Goal: Task Accomplishment & Management: Use online tool/utility

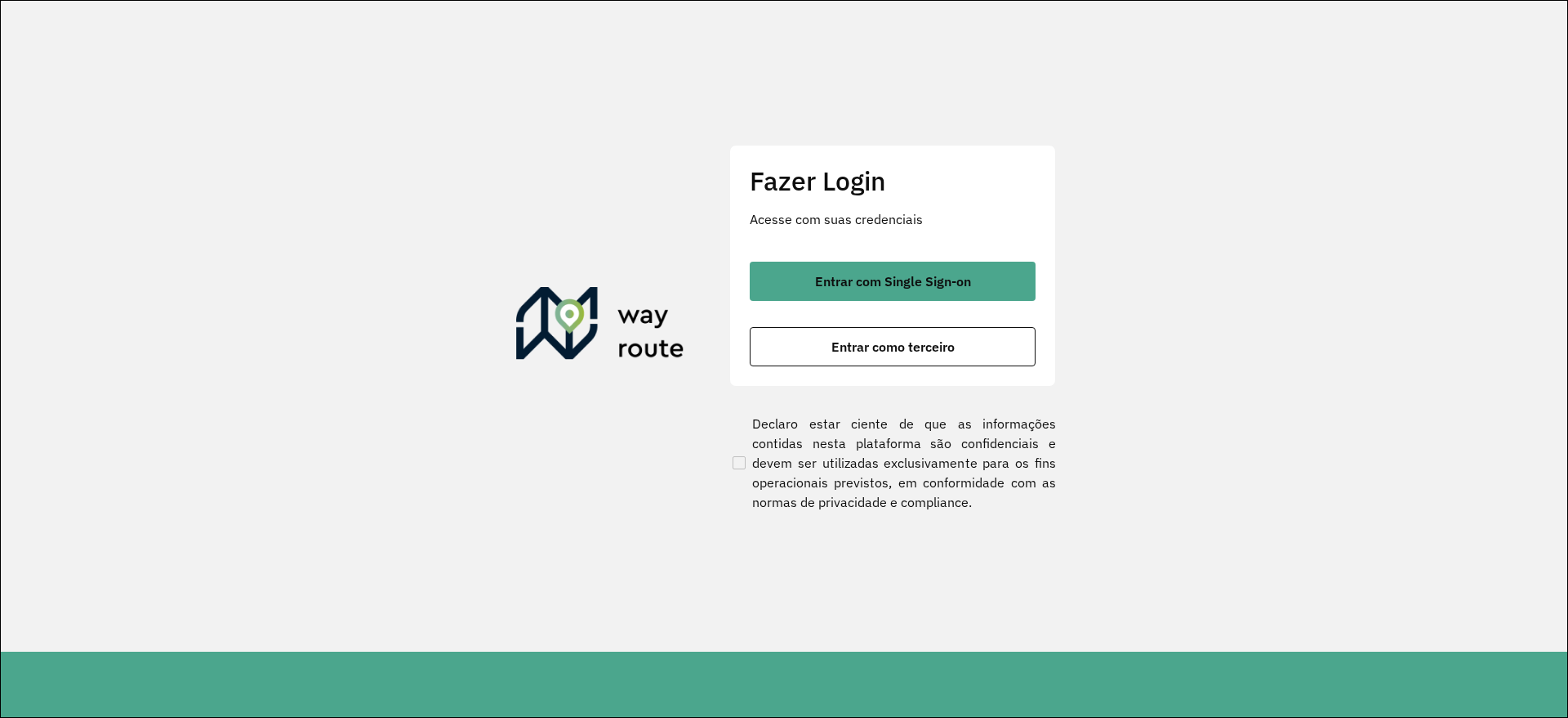
drag, startPoint x: 835, startPoint y: 269, endPoint x: 566, endPoint y: 119, distance: 308.0
click at [803, 196] on div "Fazer Login Acesse com suas credenciais Entrar com Single Sign-on Entrar como t…" at bounding box center [892, 265] width 327 height 242
drag, startPoint x: 562, startPoint y: 110, endPoint x: 562, endPoint y: 96, distance: 14.0
click at [562, 109] on section "Fazer Login Acesse com suas credenciais Entrar com Single Sign-on Entrar como t…" at bounding box center [784, 326] width 1567 height 651
click at [1340, 219] on section "Fazer Login Acesse com suas credenciais Entrar com Single Sign-on Entrar como t…" at bounding box center [784, 326] width 1567 height 651
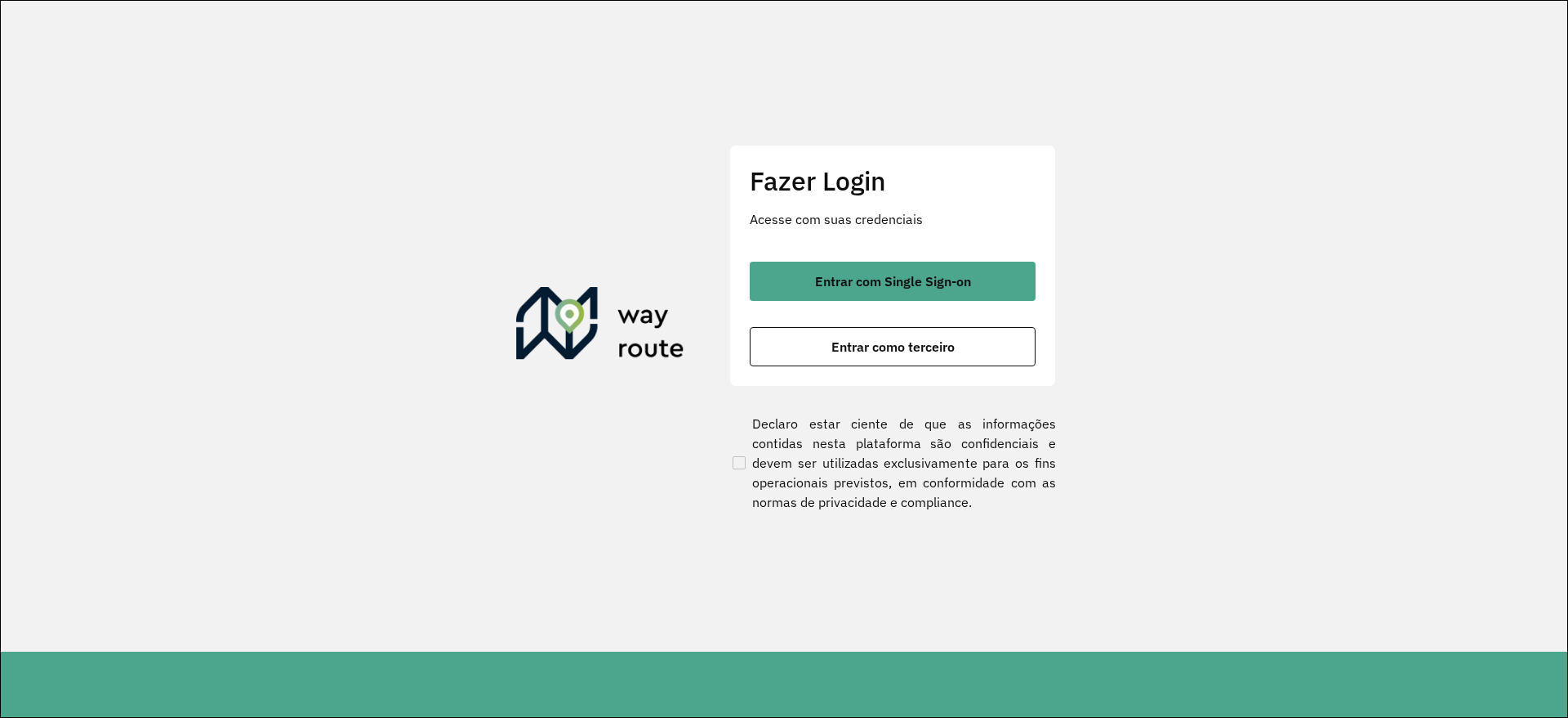
click at [987, 639] on section "Fazer Login Acesse com suas credenciais Entrar com Single Sign-on Entrar como t…" at bounding box center [784, 326] width 1567 height 651
drag, startPoint x: 829, startPoint y: 224, endPoint x: 816, endPoint y: 239, distance: 19.8
click at [816, 239] on div "Fazer Login Acesse com suas credenciais Entrar com Single Sign-on Entrar como t…" at bounding box center [892, 265] width 327 height 242
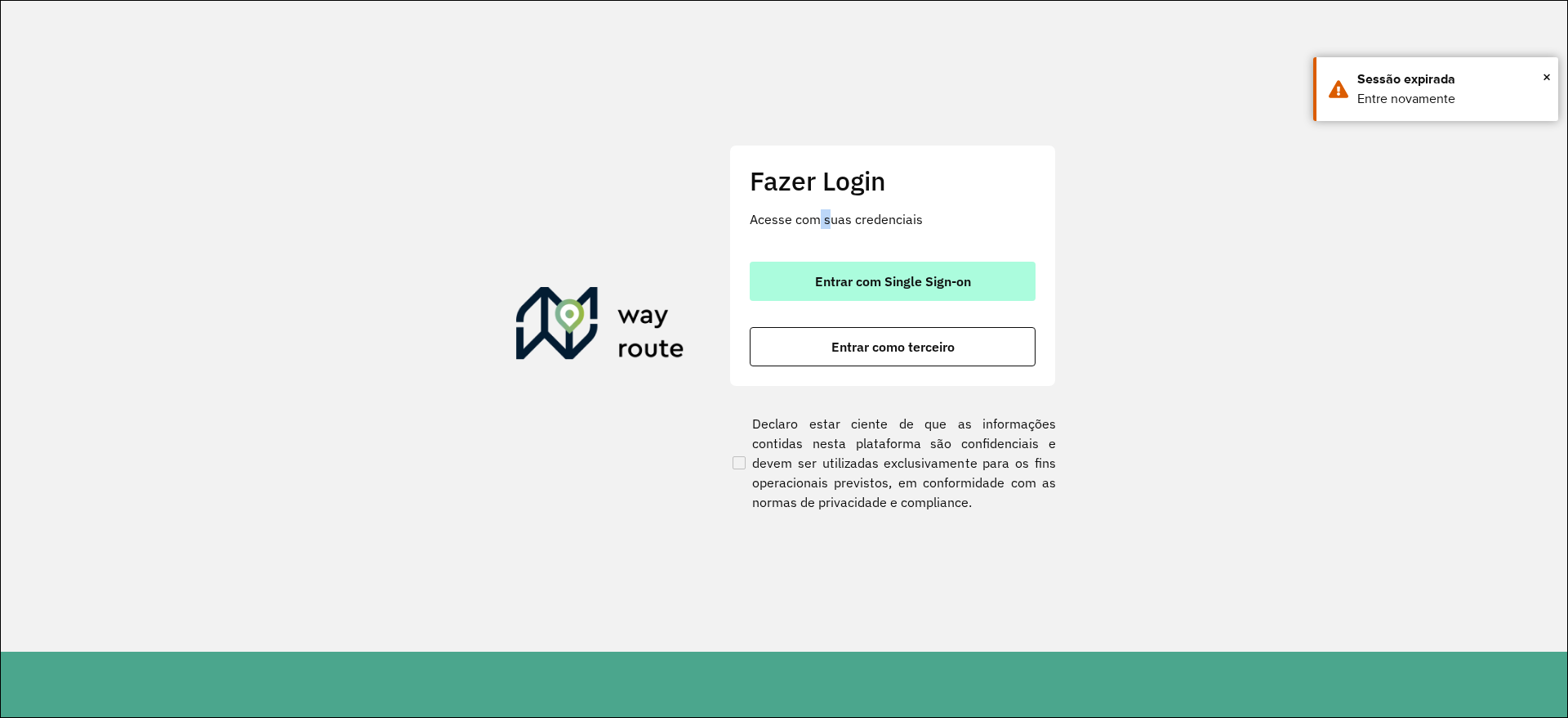
click at [826, 280] on span "Entrar com Single Sign-on" at bounding box center [893, 281] width 156 height 13
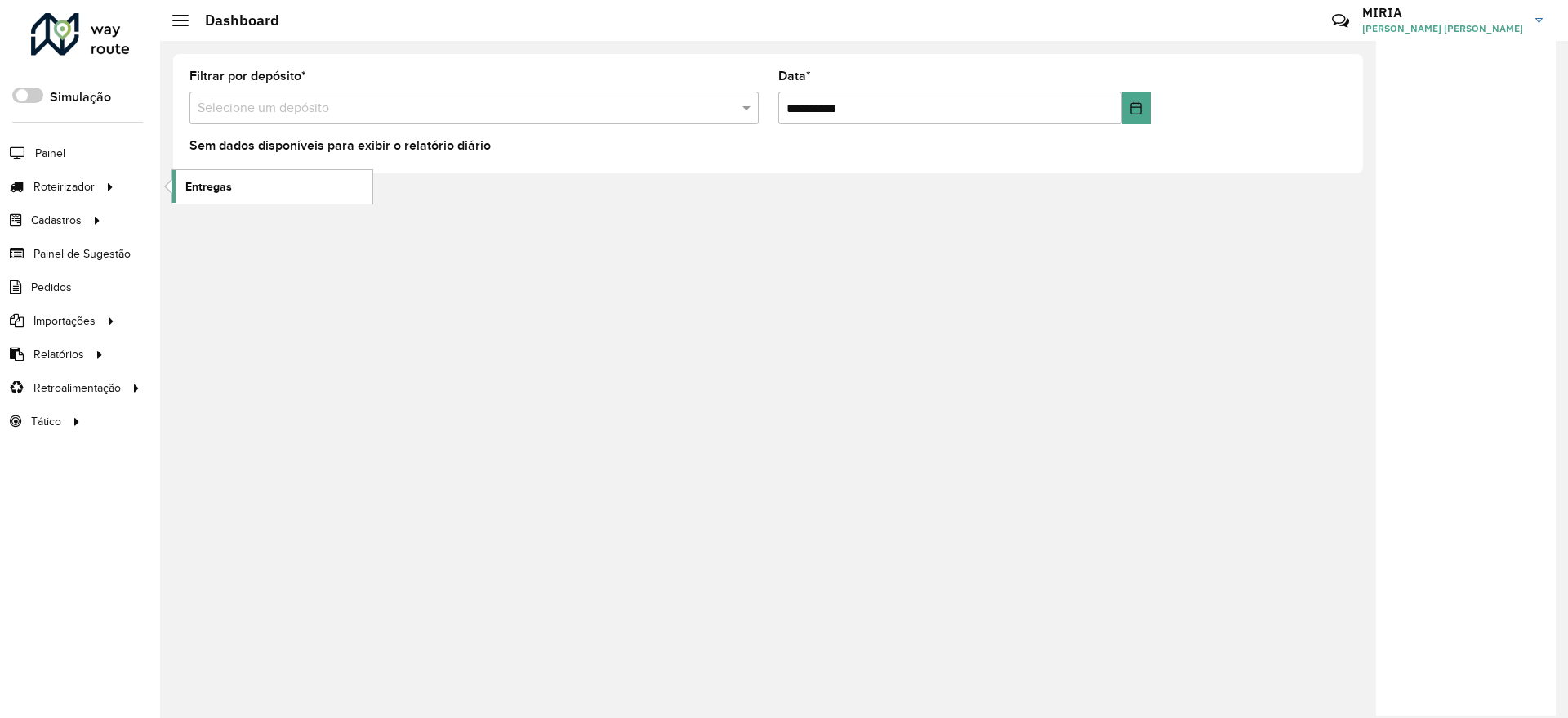
click at [208, 184] on span "Entregas" at bounding box center [208, 187] width 47 height 17
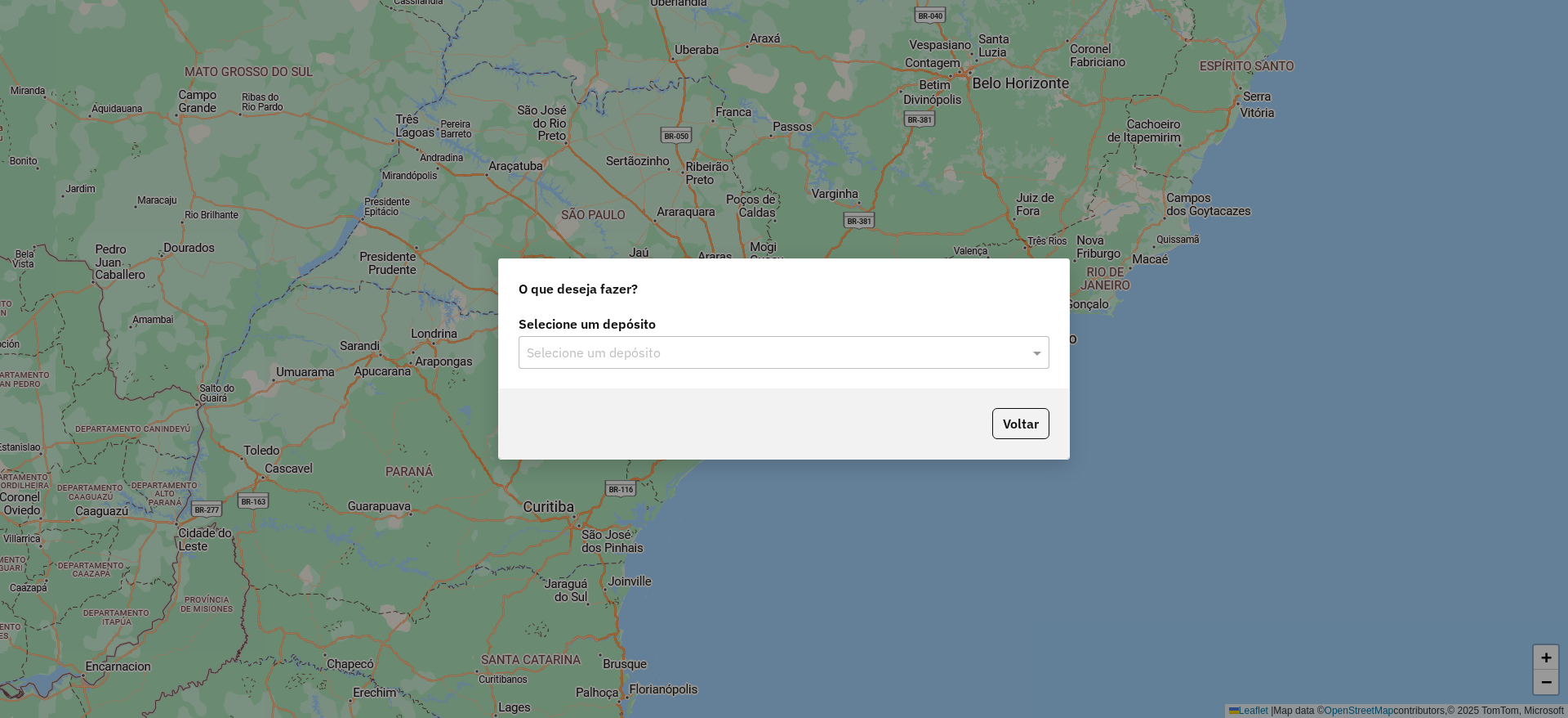
type input "*"
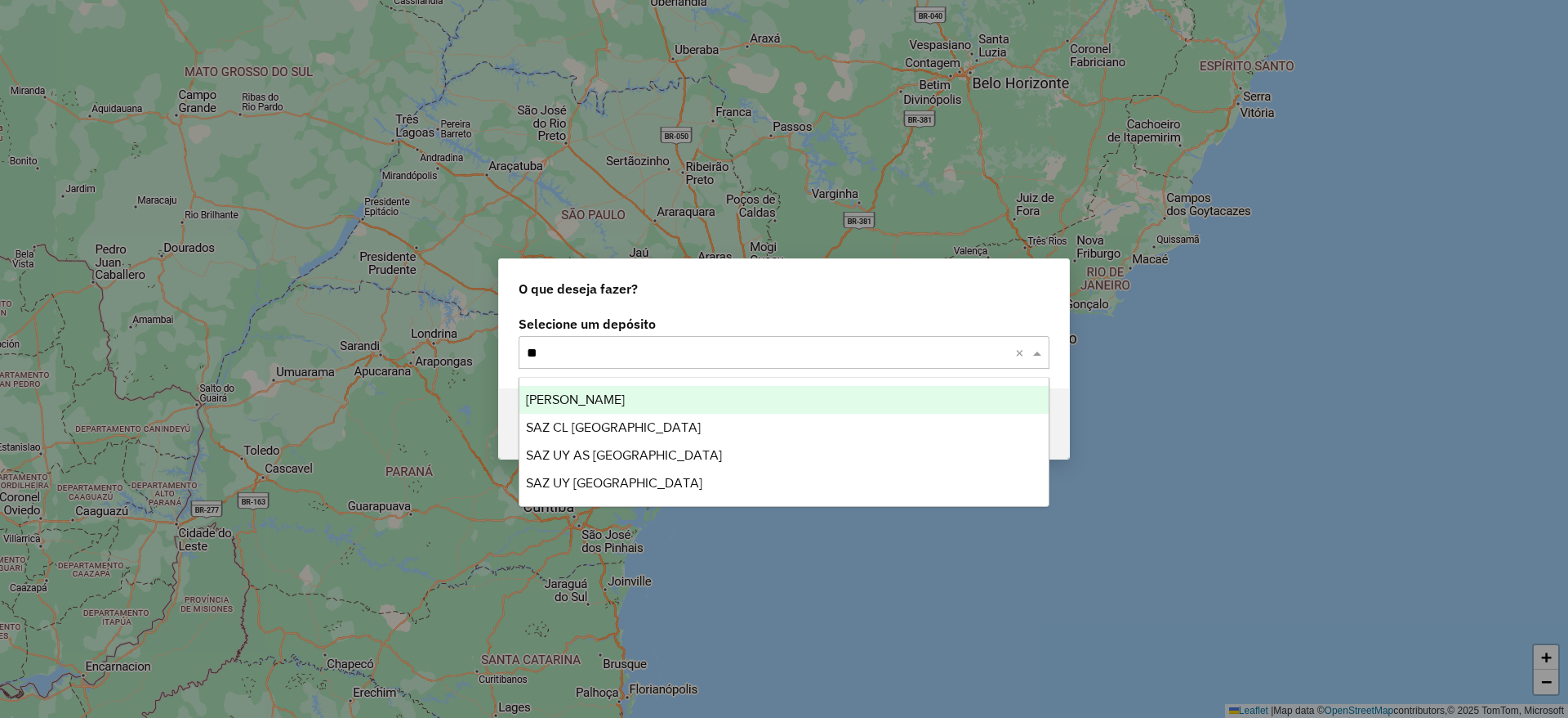
type input "***"
click at [653, 405] on div "[PERSON_NAME]" at bounding box center [784, 399] width 530 height 28
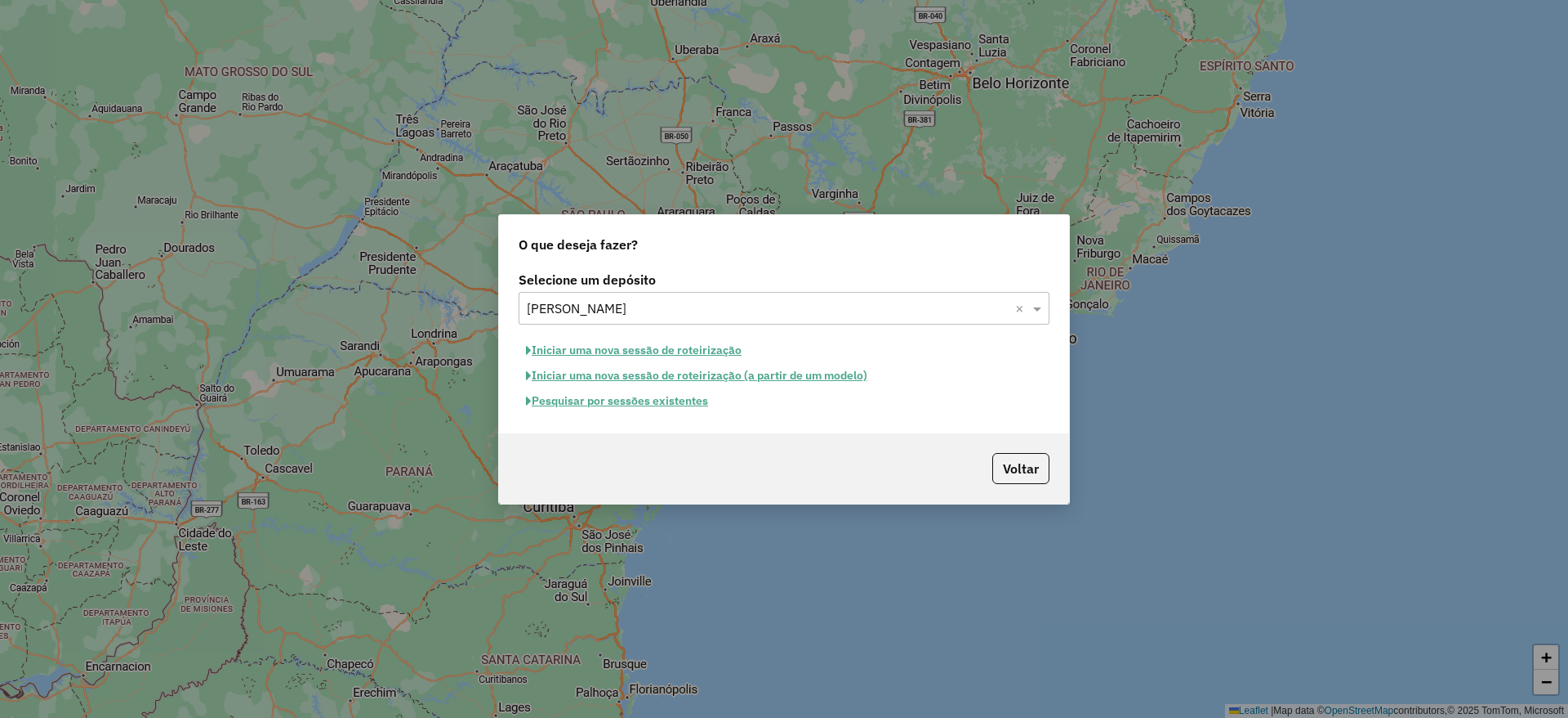
click at [666, 404] on button "Pesquisar por sessões existentes" at bounding box center [616, 401] width 196 height 26
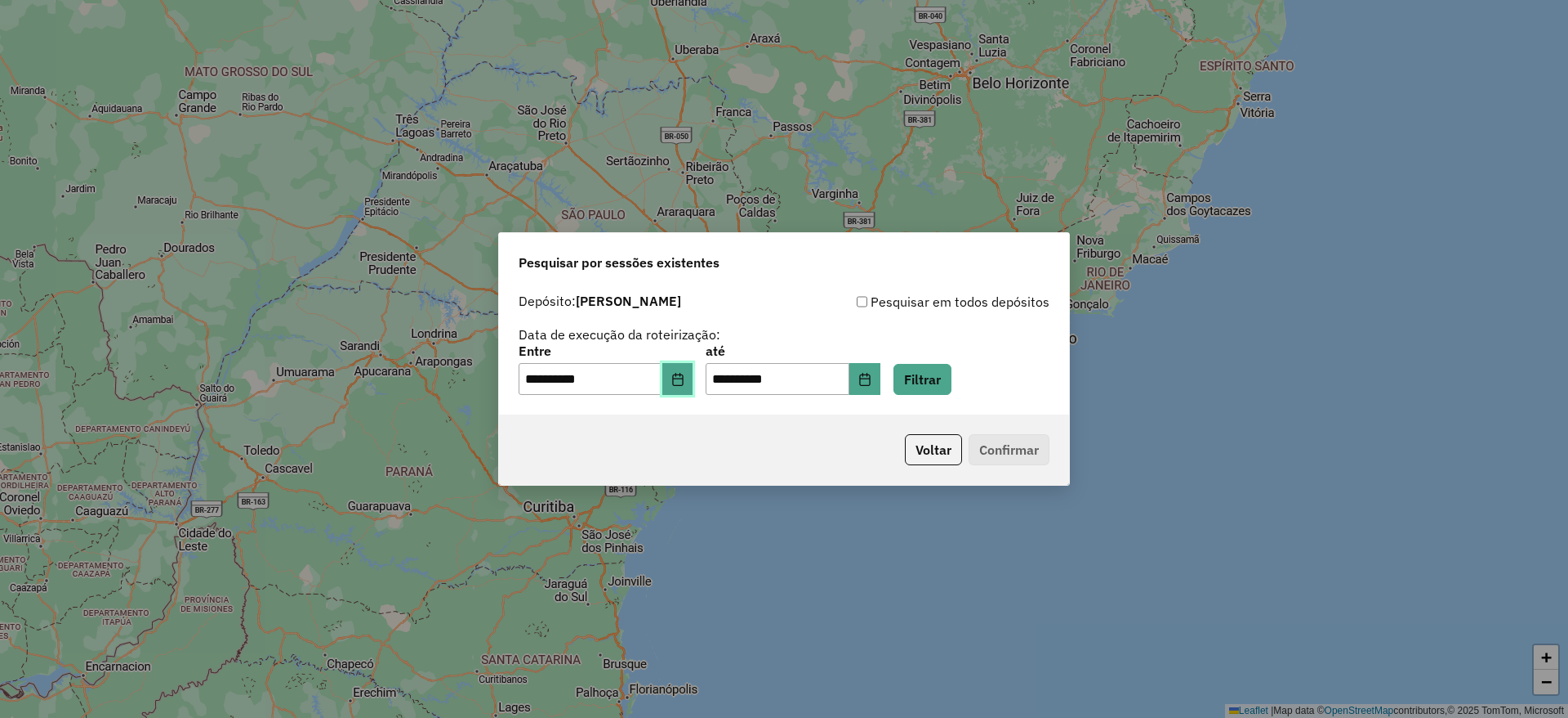
click at [683, 370] on button "Choose Date" at bounding box center [678, 379] width 31 height 32
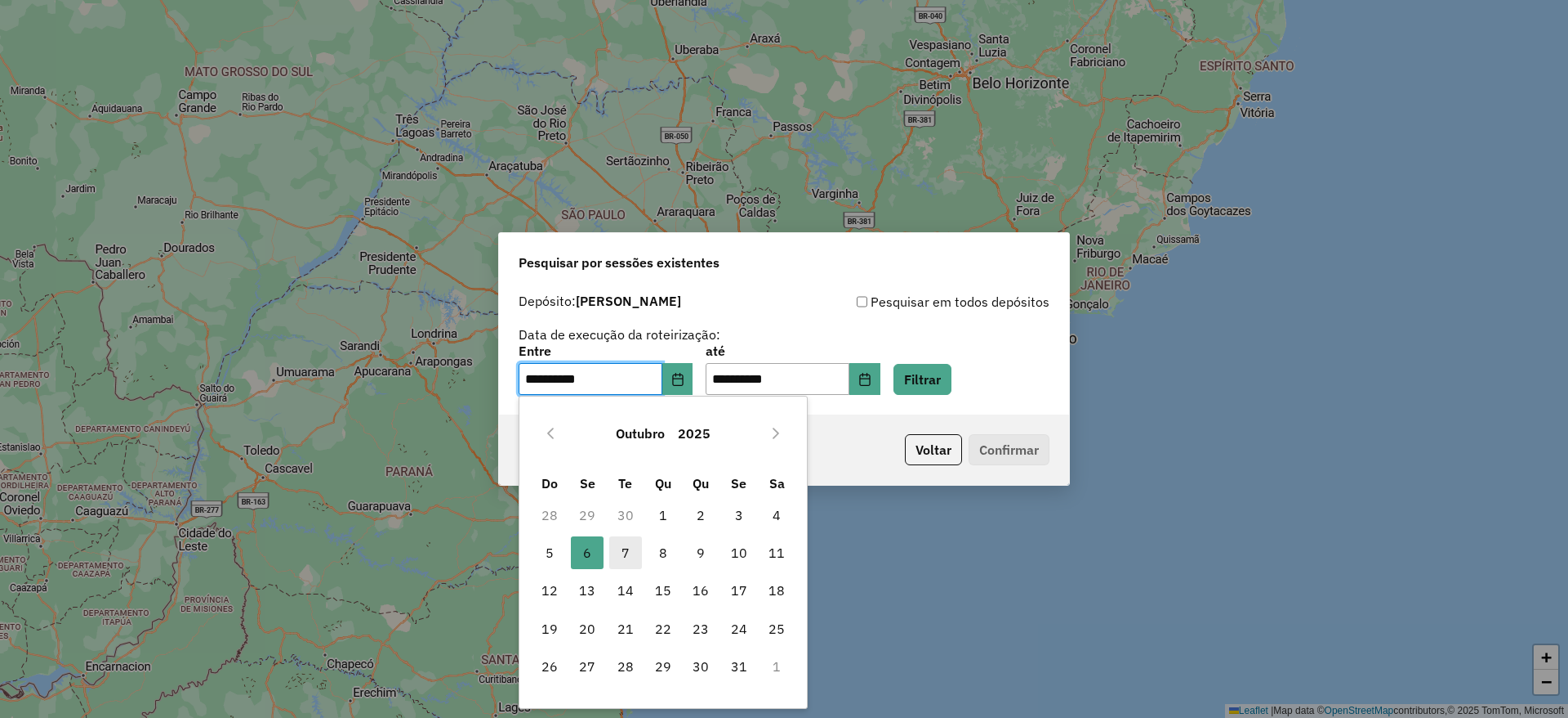
click at [620, 548] on span "7" at bounding box center [625, 553] width 32 height 32
type input "**********"
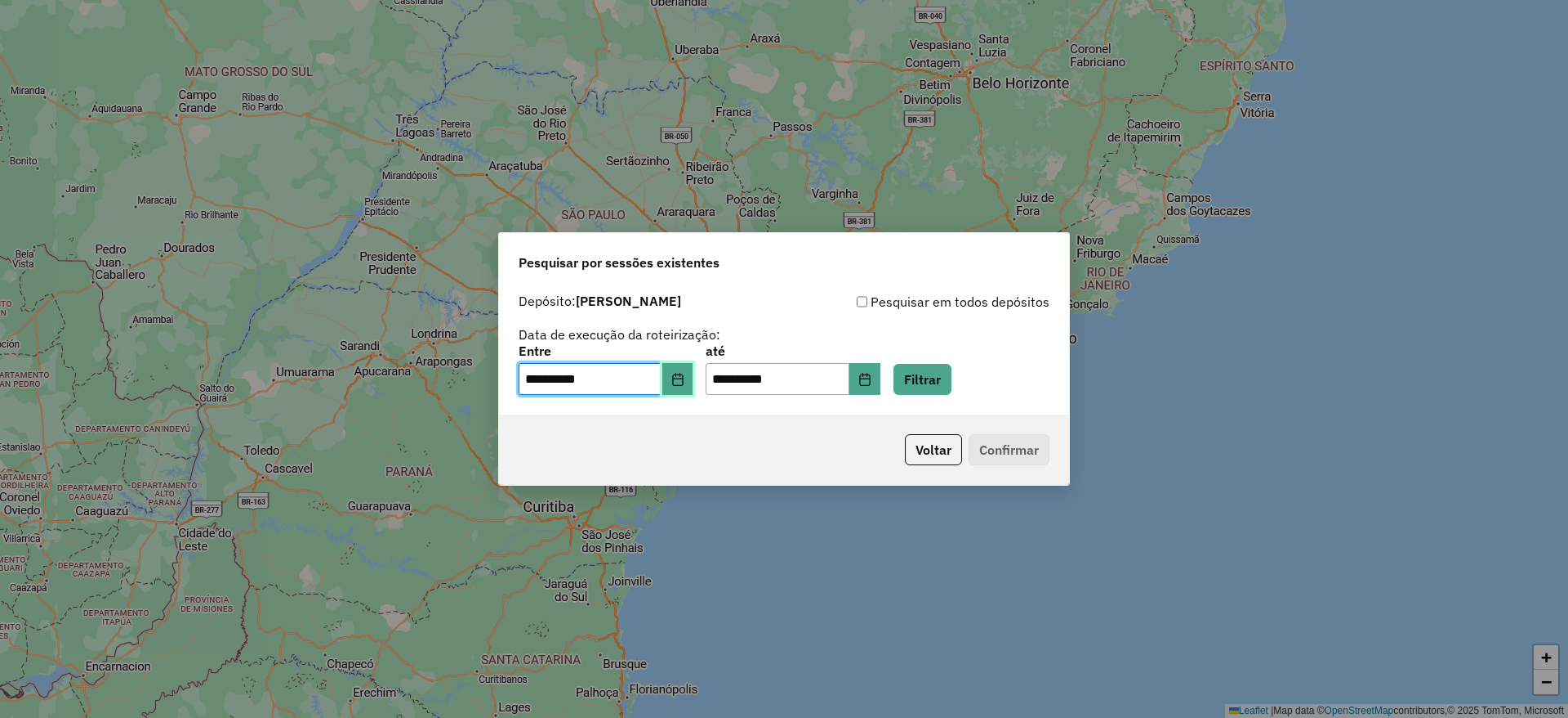
click at [683, 370] on button "Choose Date" at bounding box center [678, 379] width 31 height 32
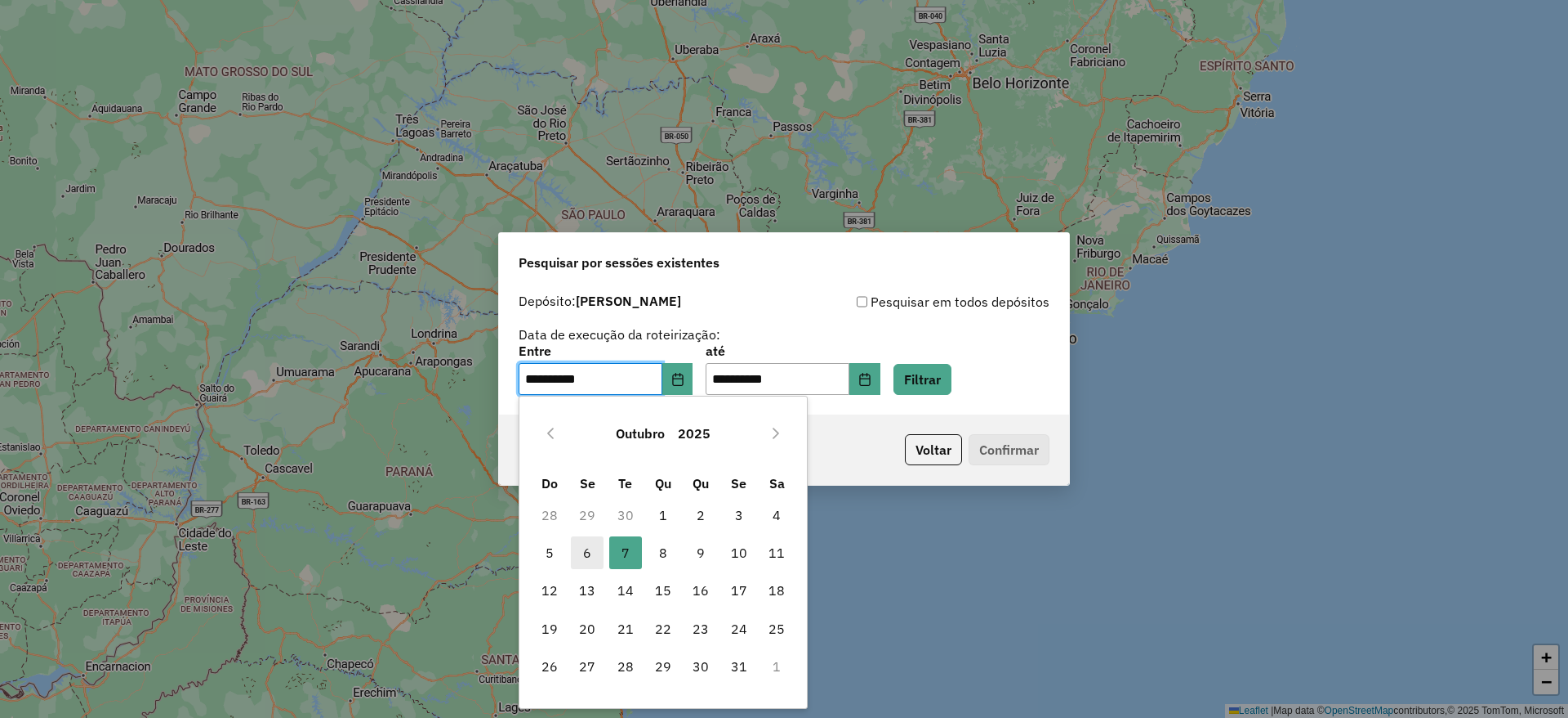
click at [587, 541] on span "6" at bounding box center [588, 553] width 32 height 32
type input "**********"
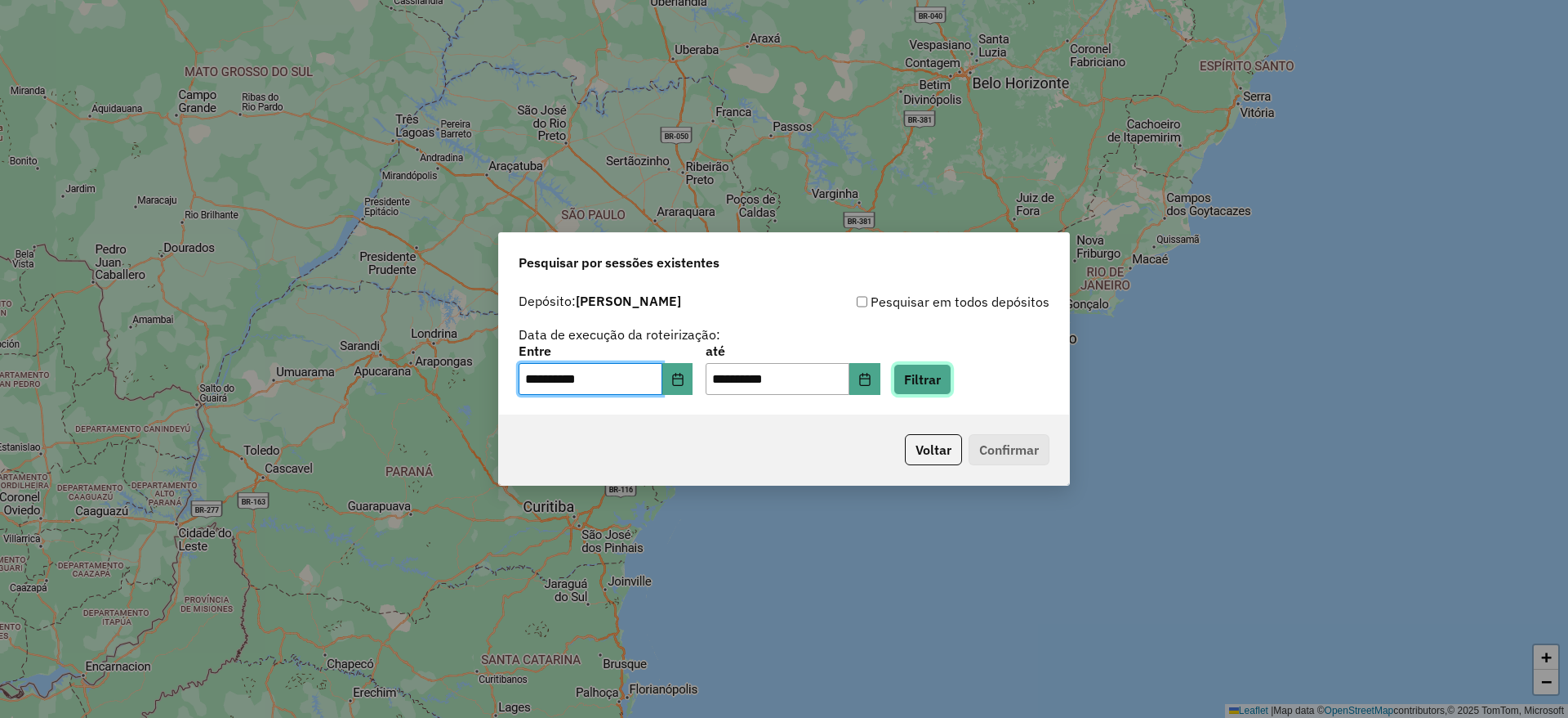
click at [943, 379] on button "Filtrar" at bounding box center [922, 379] width 58 height 31
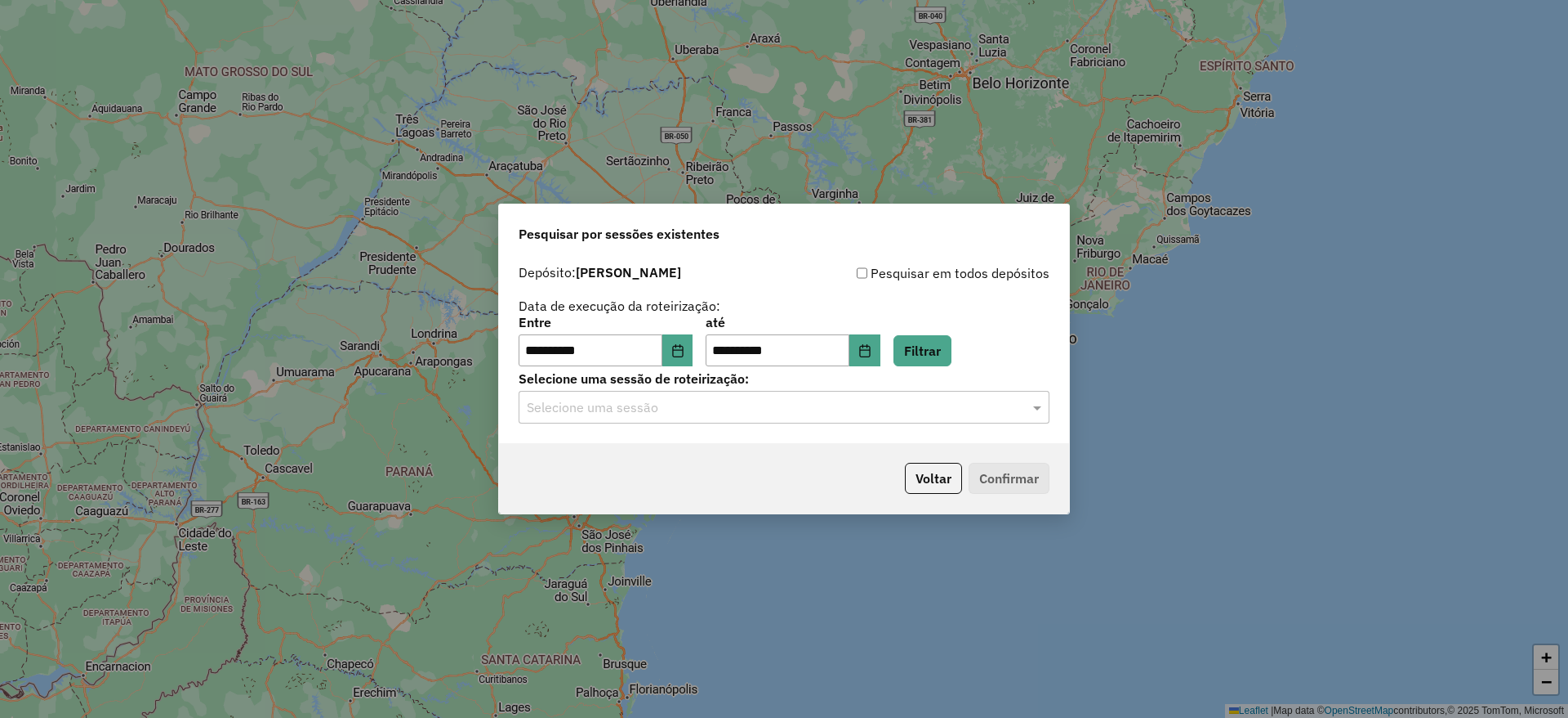
click at [806, 395] on div "Selecione uma sessão" at bounding box center [783, 406] width 531 height 32
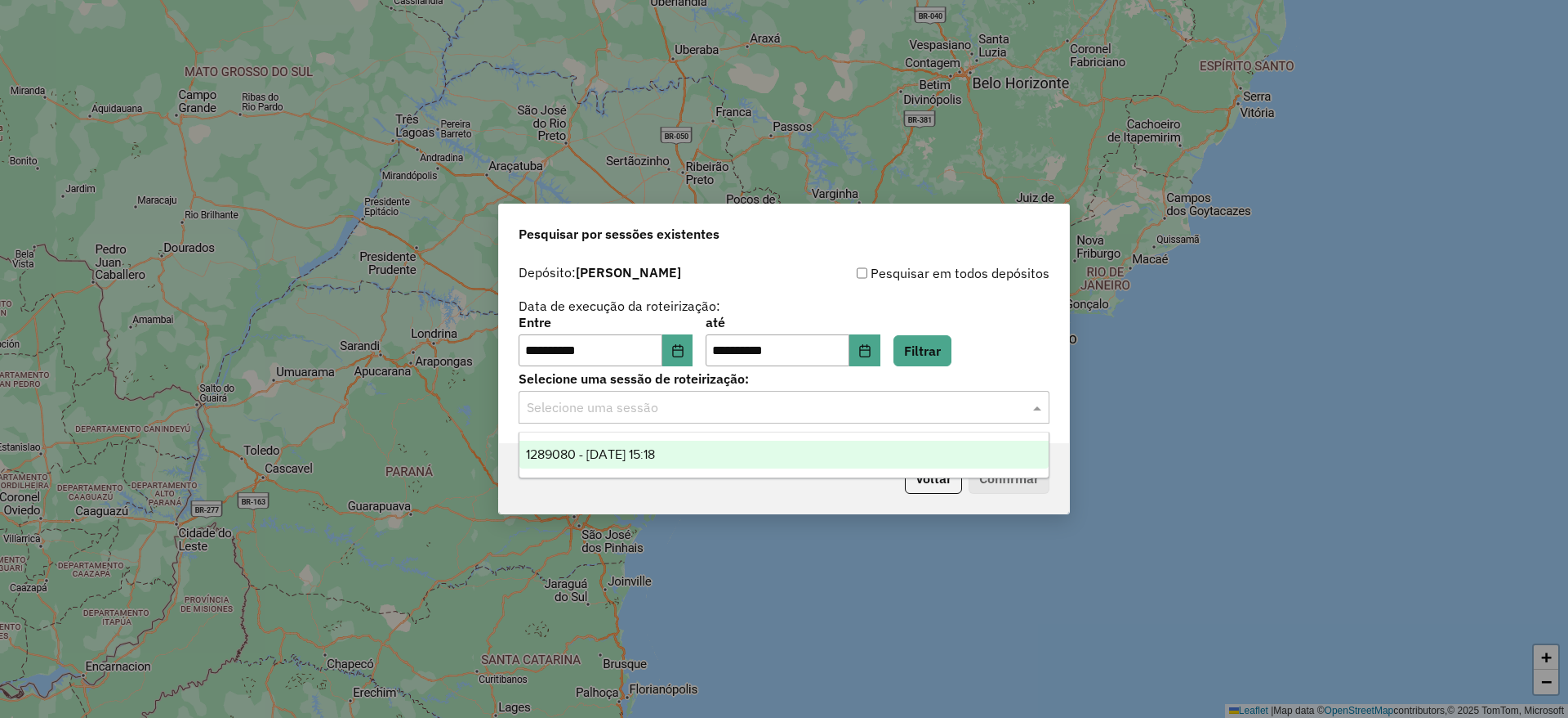
click at [655, 456] on span "1289080 - [DATE] 15:18" at bounding box center [590, 454] width 129 height 14
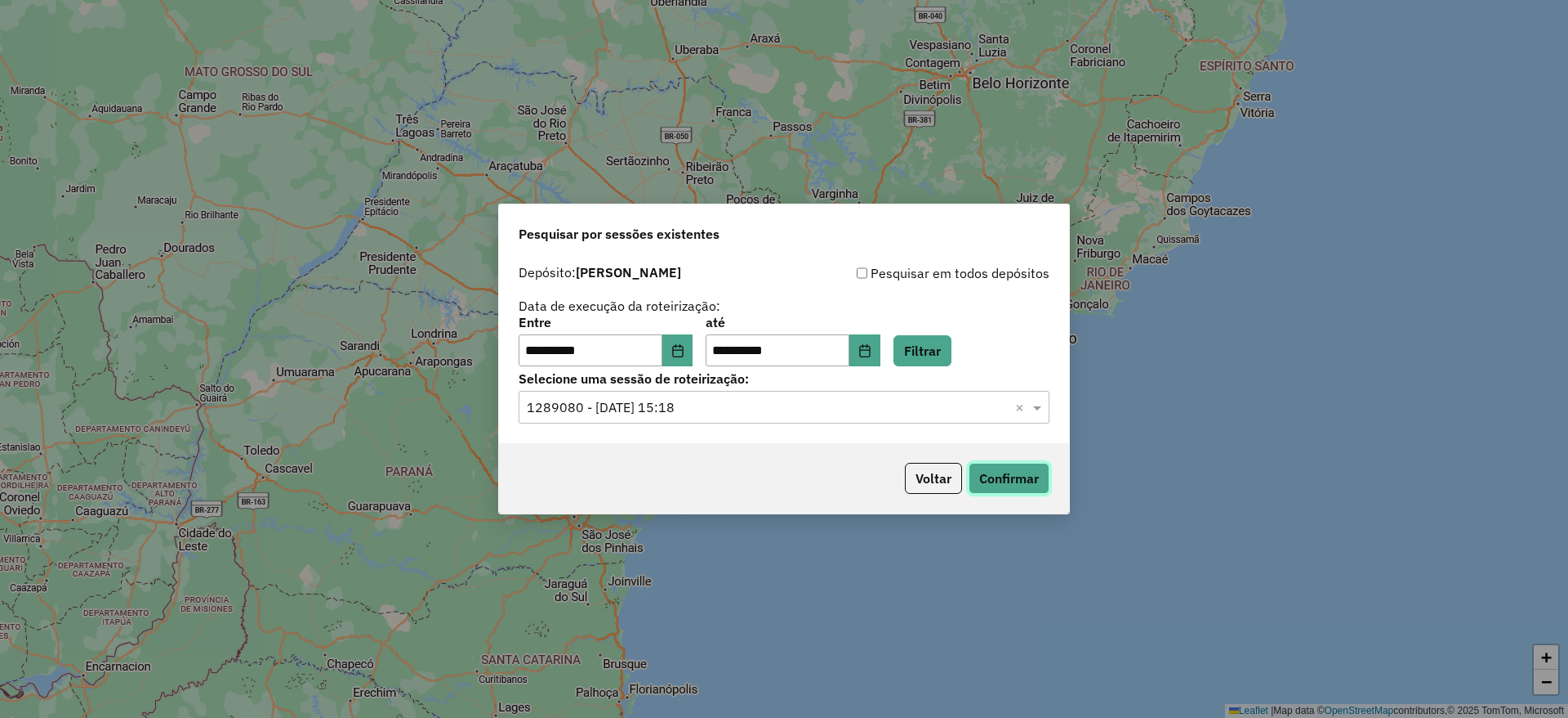
click at [1032, 482] on button "Confirmar" at bounding box center [1009, 478] width 81 height 31
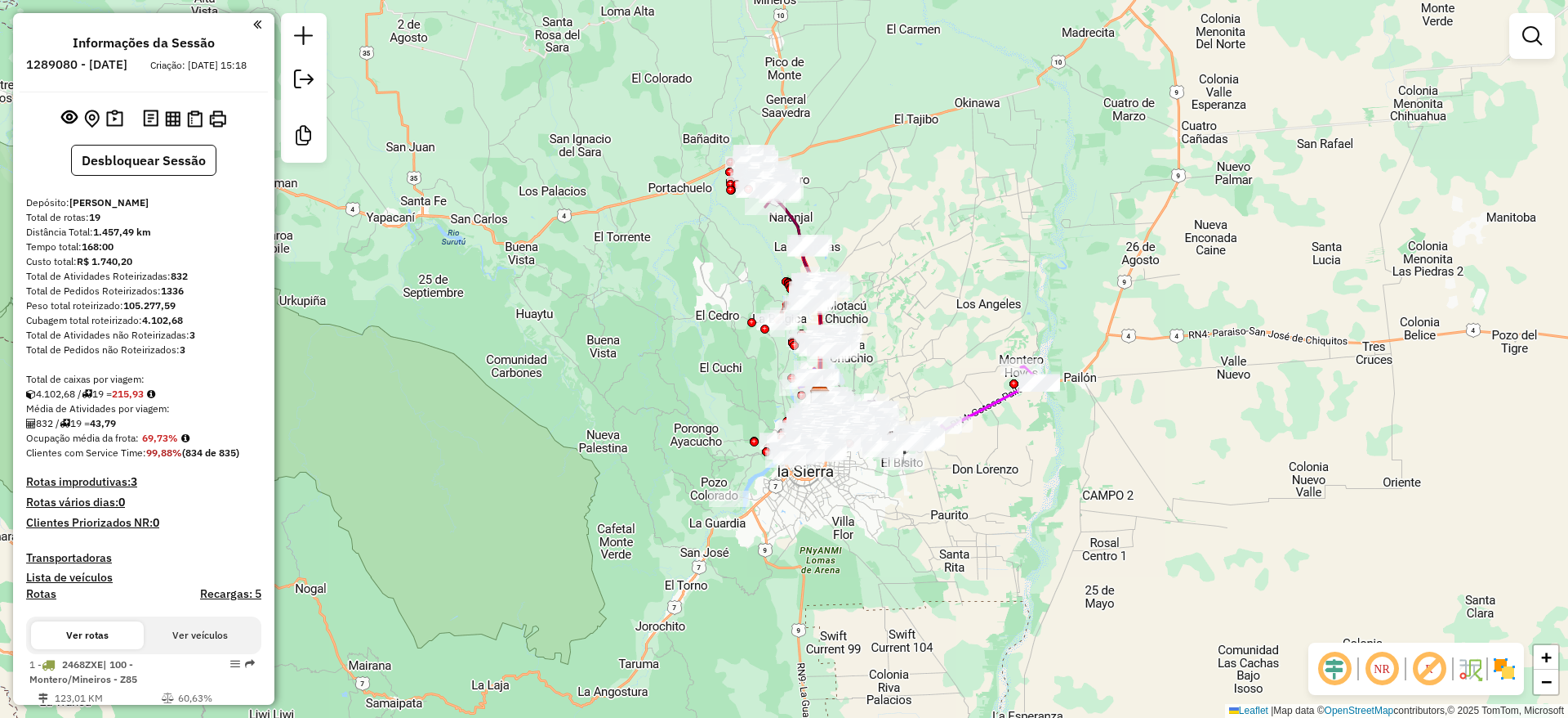
click at [543, 288] on div "Janela de atendimento Grade de atendimento Capacidade Transportadoras Veículos …" at bounding box center [784, 359] width 1568 height 718
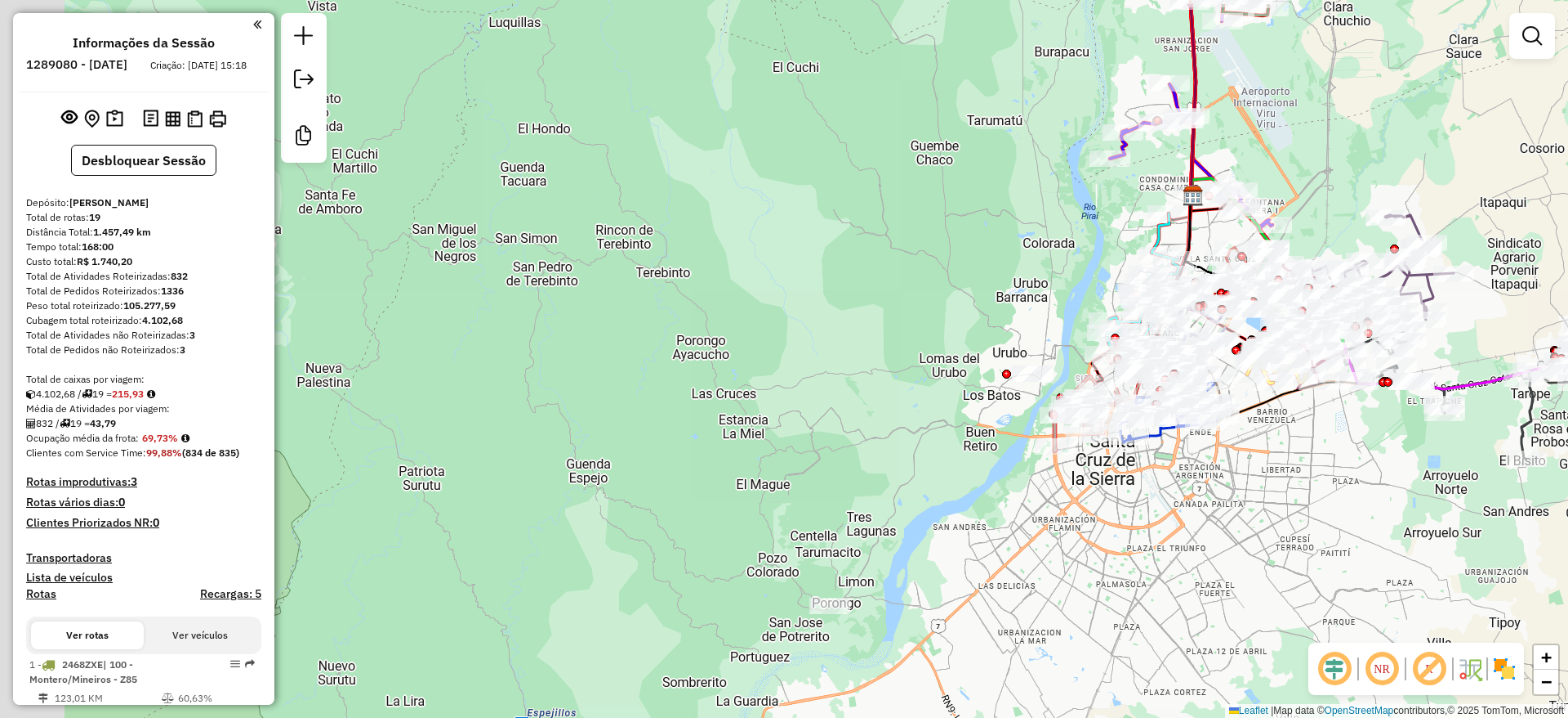
drag, startPoint x: 563, startPoint y: 481, endPoint x: 703, endPoint y: 417, distance: 153.9
click at [700, 416] on div "Janela de atendimento Grade de atendimento Capacidade Transportadoras Veículos …" at bounding box center [784, 359] width 1568 height 718
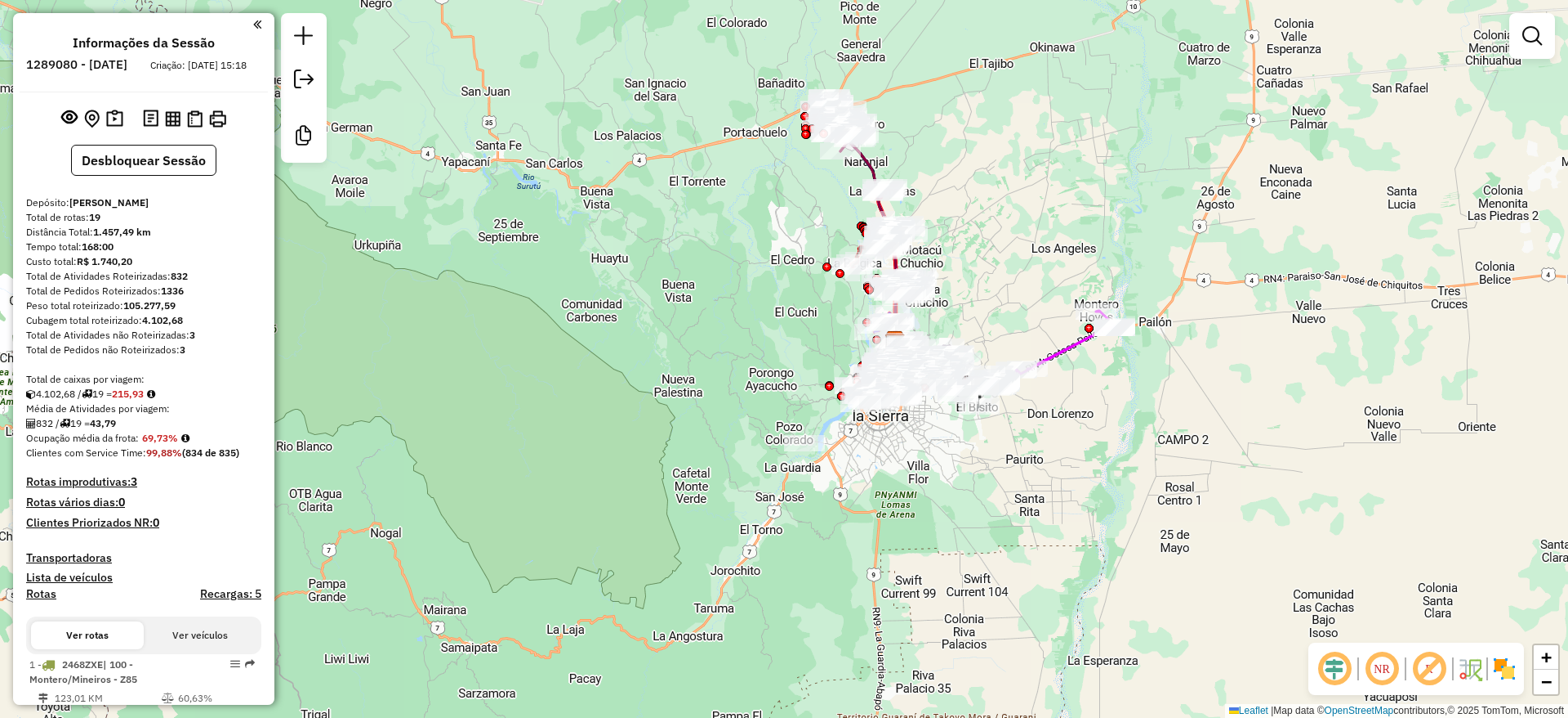
drag, startPoint x: 739, startPoint y: 278, endPoint x: 744, endPoint y: 244, distance: 34.4
click at [744, 244] on div "Janela de atendimento Grade de atendimento Capacidade Transportadoras Veículos …" at bounding box center [784, 359] width 1568 height 718
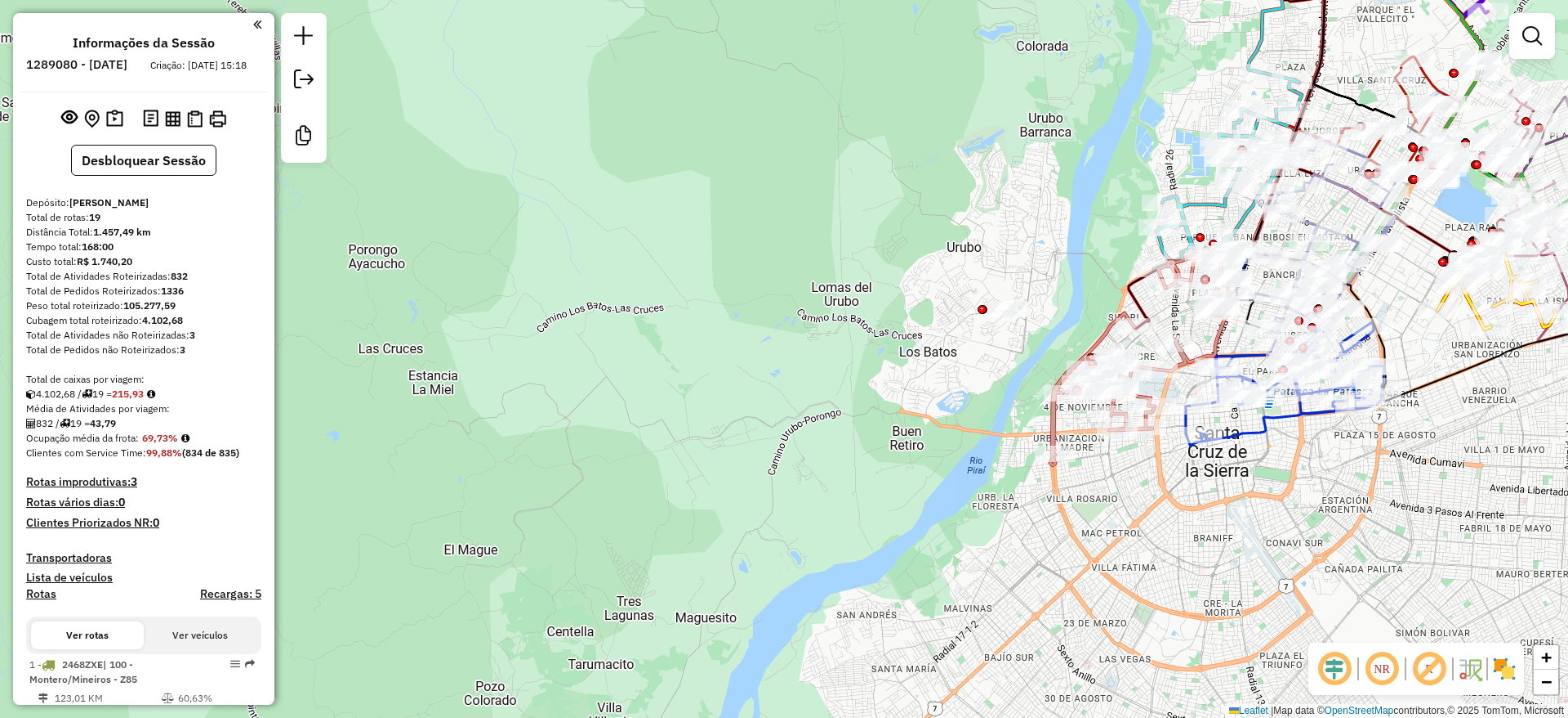
drag, startPoint x: 1004, startPoint y: 315, endPoint x: 881, endPoint y: 232, distance: 148.4
click at [881, 232] on div "Janela de atendimento Grade de atendimento Capacidade Transportadoras Veículos …" at bounding box center [784, 359] width 1568 height 718
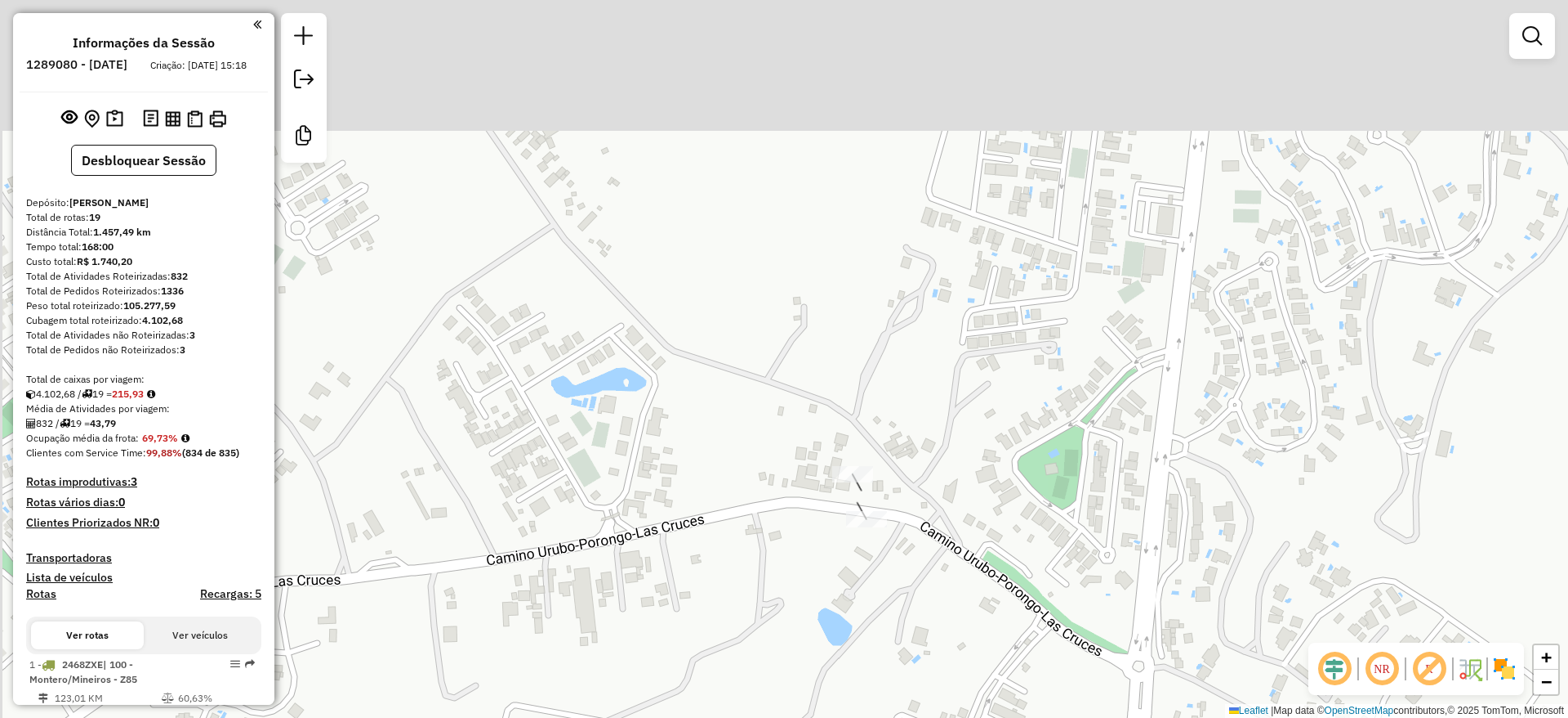
drag, startPoint x: 617, startPoint y: 213, endPoint x: 711, endPoint y: 242, distance: 98.4
click at [711, 242] on div "Janela de atendimento Grade de atendimento Capacidade Transportadoras Veículos …" at bounding box center [784, 359] width 1568 height 718
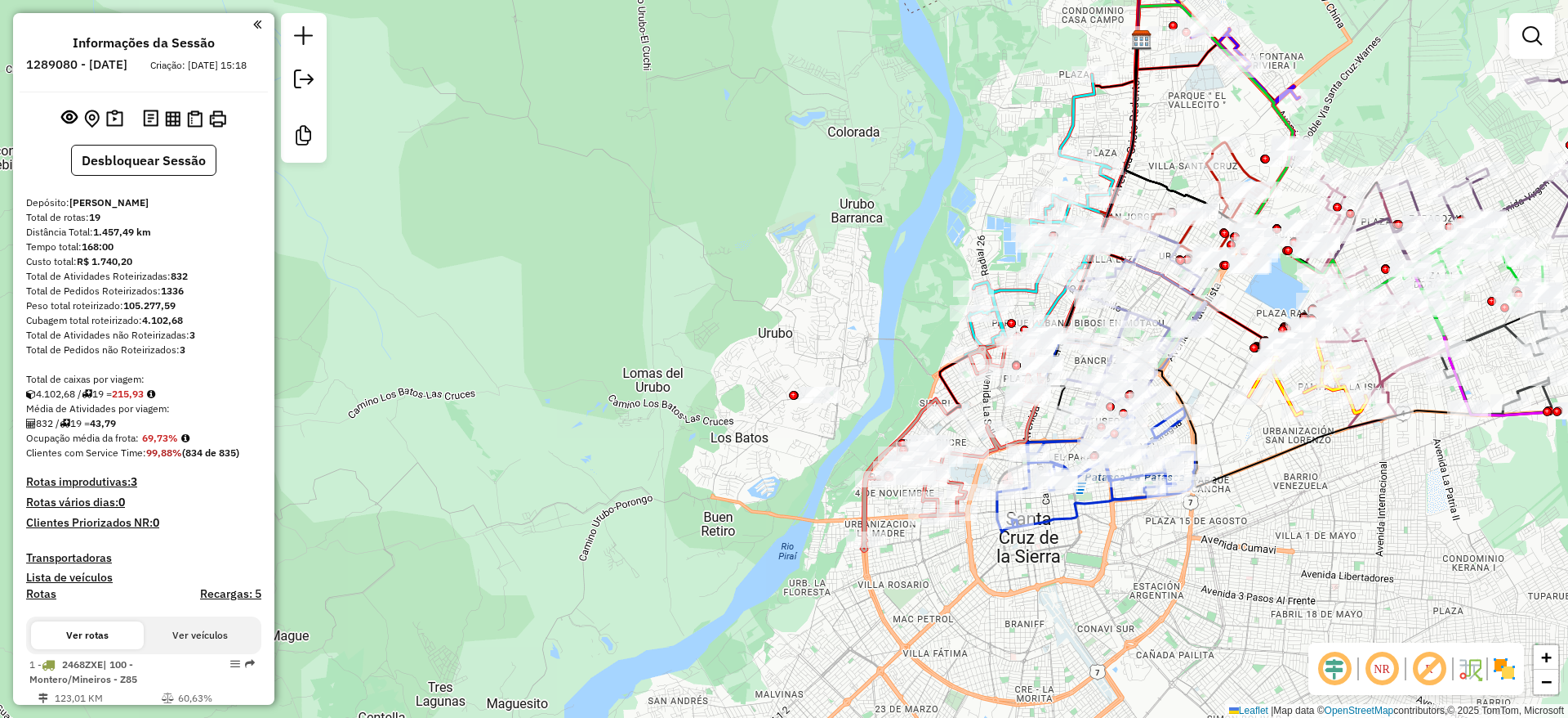
click at [1511, 657] on img at bounding box center [1504, 669] width 27 height 27
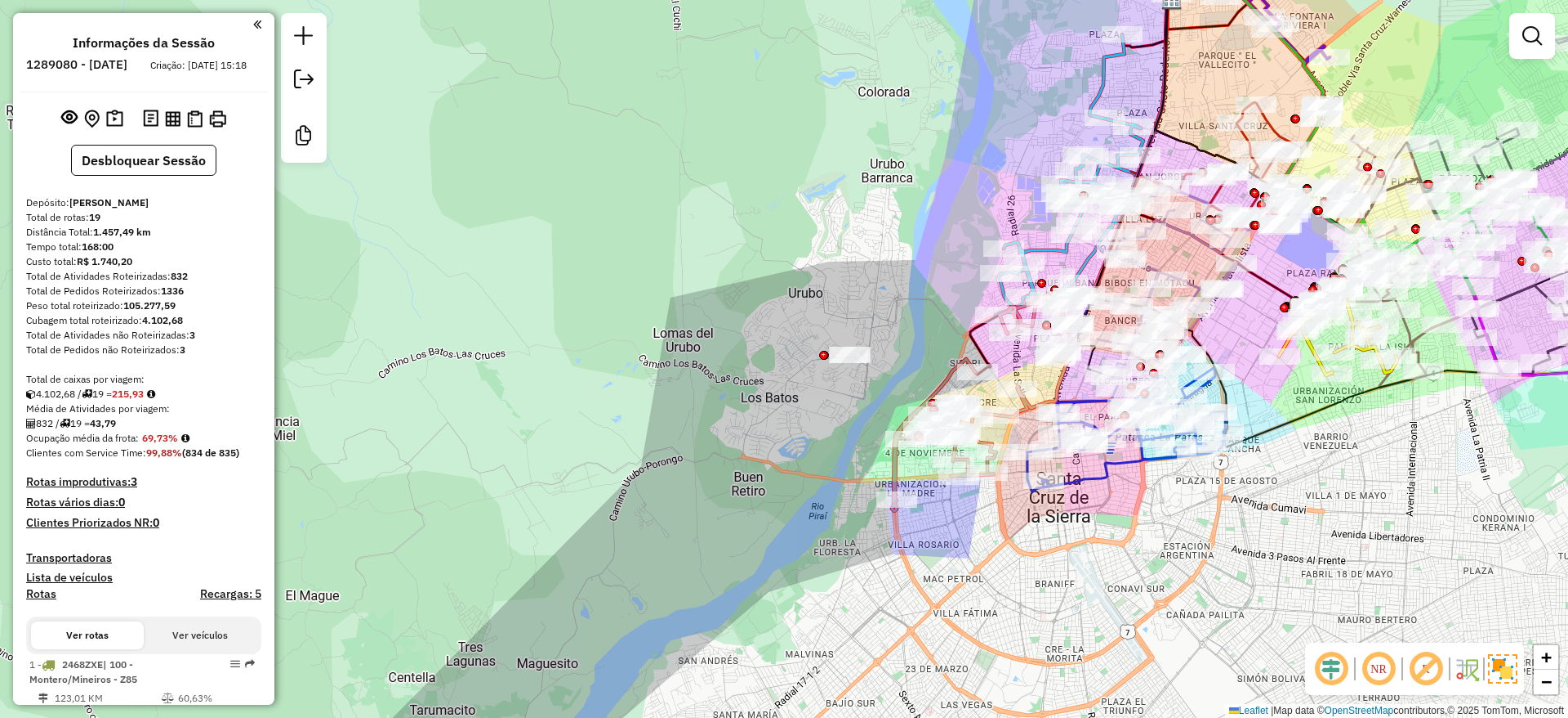
drag, startPoint x: 751, startPoint y: 331, endPoint x: 781, endPoint y: 292, distance: 49.2
click at [781, 292] on div "Janela de atendimento Grade de atendimento Capacidade Transportadoras Veículos …" at bounding box center [784, 359] width 1568 height 718
drag, startPoint x: 737, startPoint y: 313, endPoint x: 709, endPoint y: 314, distance: 28.0
click at [733, 314] on div "Janela de atendimento Grade de atendimento Capacidade Transportadoras Veículos …" at bounding box center [784, 359] width 1568 height 718
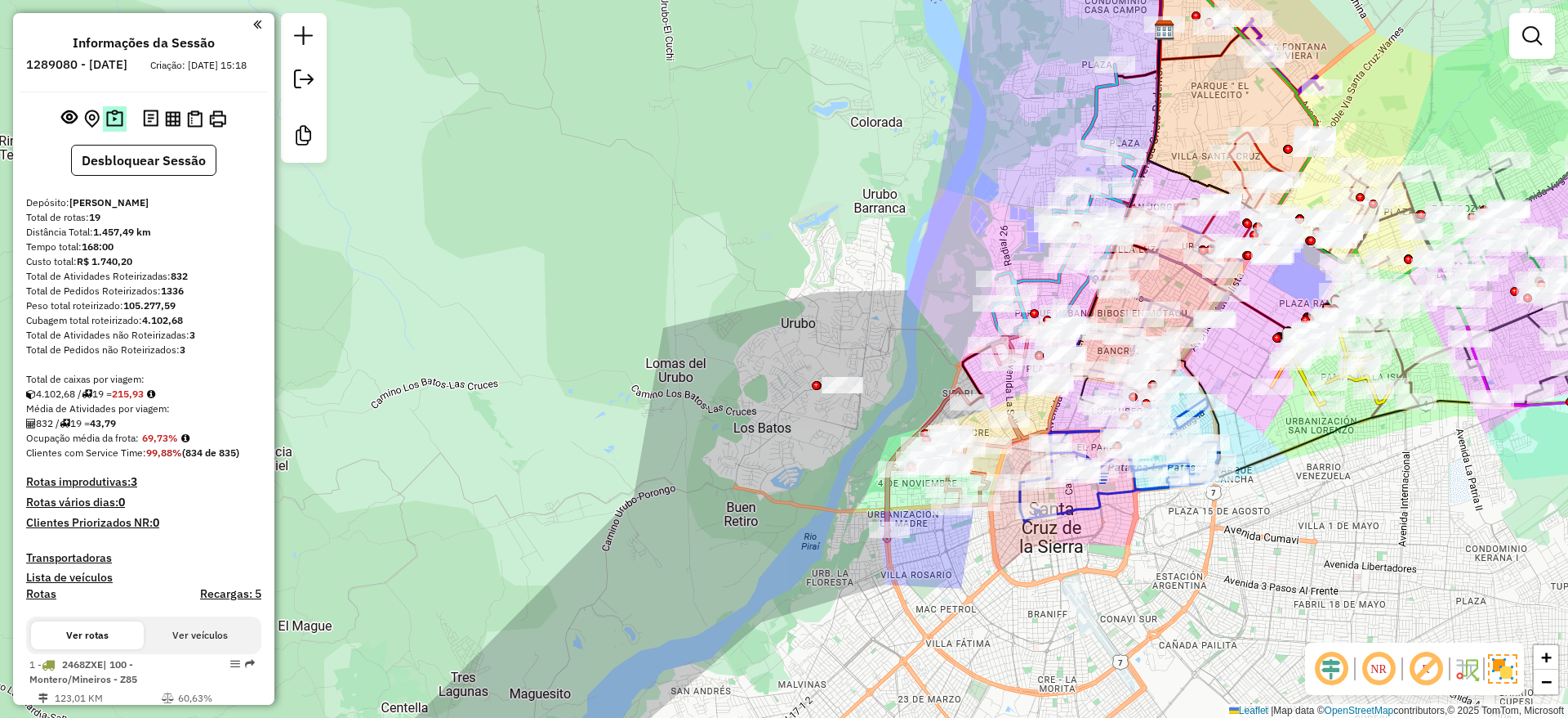
click at [117, 128] on img at bounding box center [115, 119] width 17 height 19
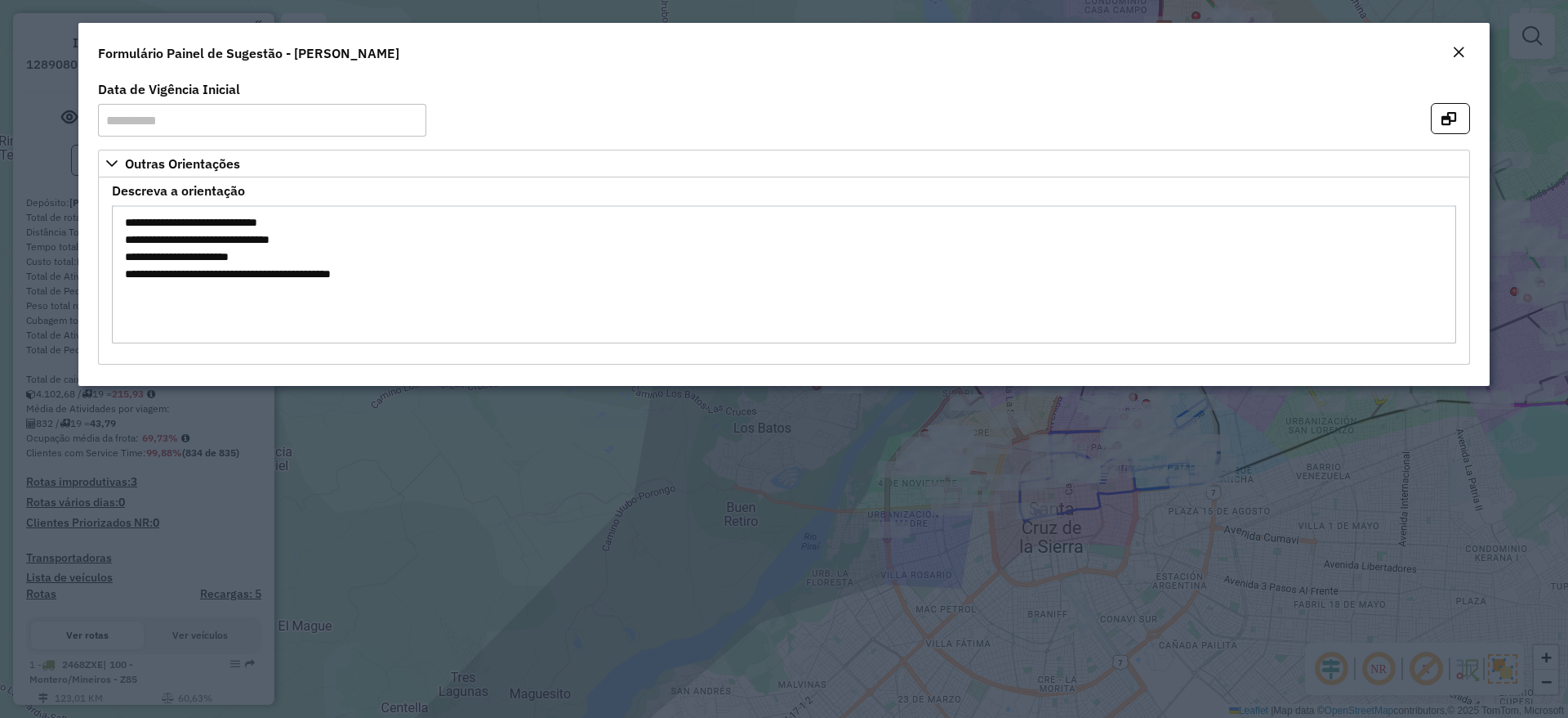
click at [1467, 43] on button "Close" at bounding box center [1459, 53] width 23 height 21
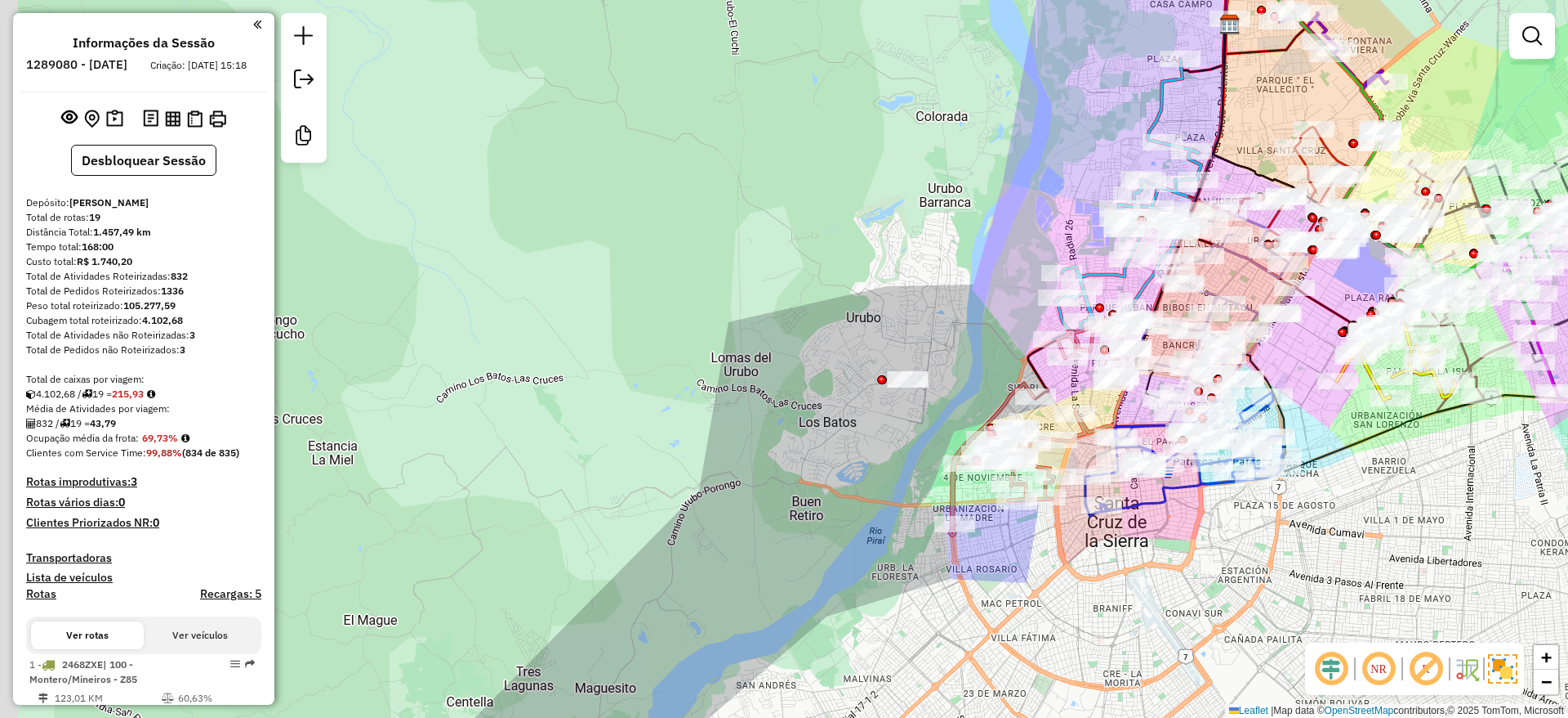
drag, startPoint x: 804, startPoint y: 367, endPoint x: 847, endPoint y: 331, distance: 56.1
click at [847, 331] on div "Janela de atendimento Grade de atendimento Capacidade Transportadoras Veículos …" at bounding box center [784, 359] width 1568 height 718
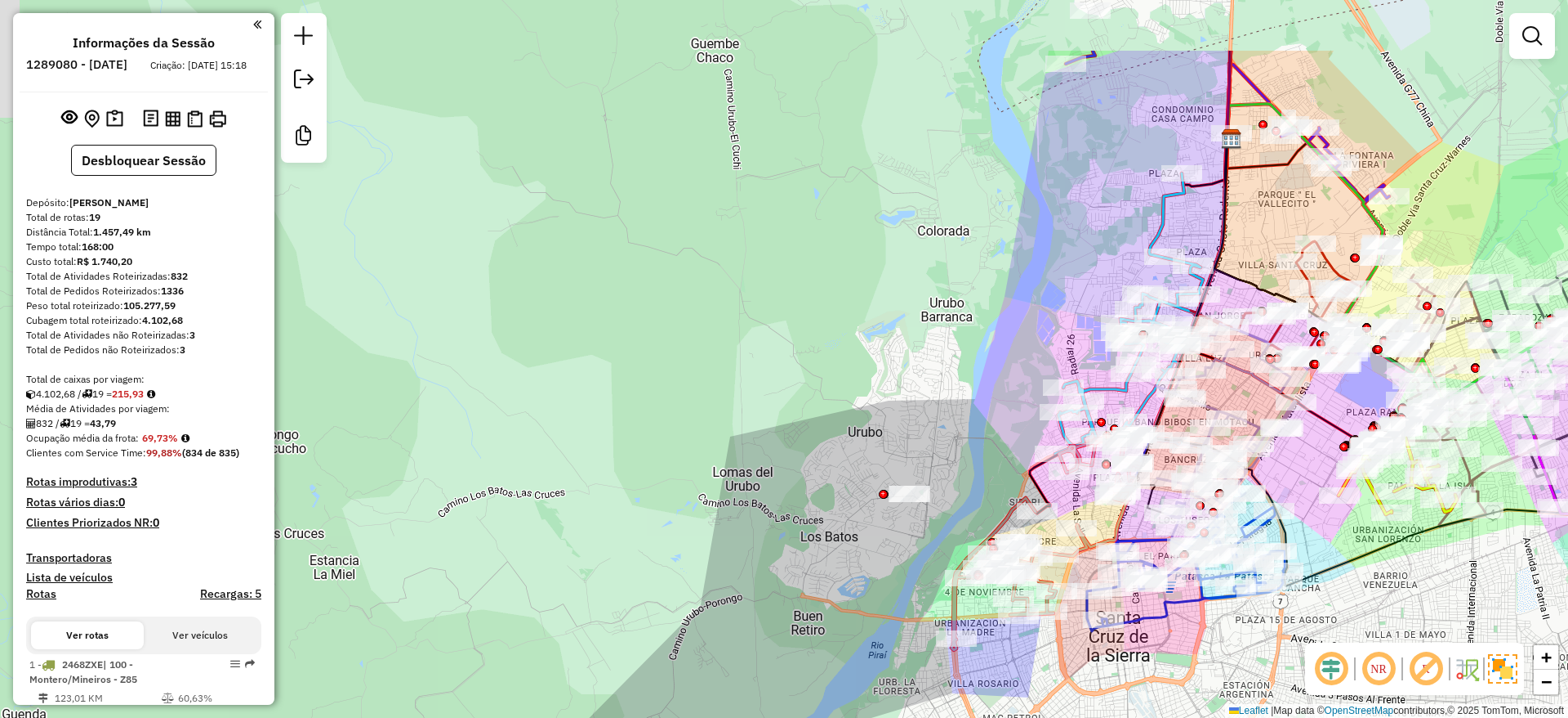
drag, startPoint x: 714, startPoint y: 208, endPoint x: 718, endPoint y: 262, distance: 54.1
click at [709, 338] on div "Janela de atendimento Grade de atendimento Capacidade Transportadoras Veículos …" at bounding box center [784, 359] width 1568 height 718
